Goal: Transaction & Acquisition: Purchase product/service

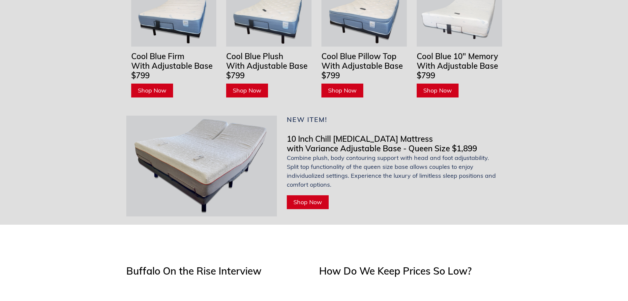
scroll to position [1948, 0]
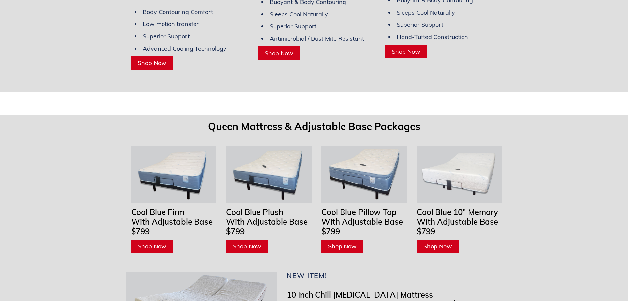
click at [345, 242] on span "Shop Now" at bounding box center [342, 246] width 29 height 8
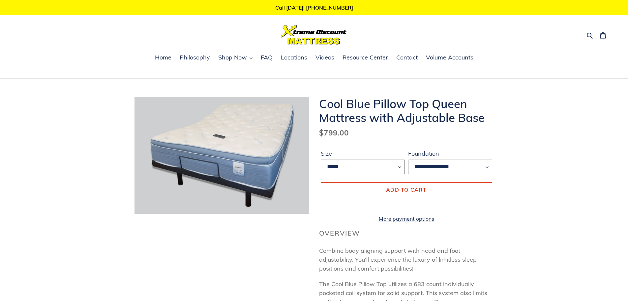
click at [344, 168] on select "*****" at bounding box center [363, 166] width 84 height 15
